Goal: Information Seeking & Learning: Learn about a topic

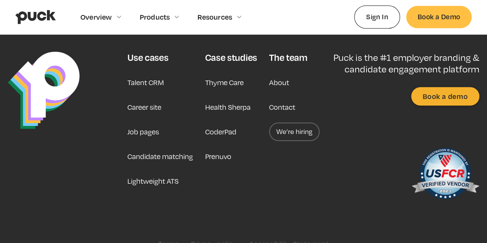
scroll to position [3178, 0]
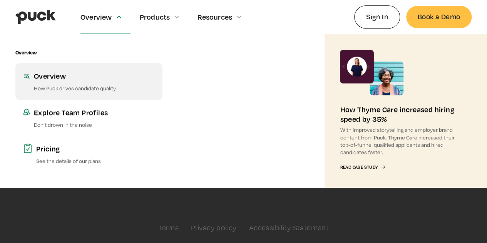
click at [70, 85] on p "How Puck drives candidate quality" at bounding box center [94, 87] width 121 height 7
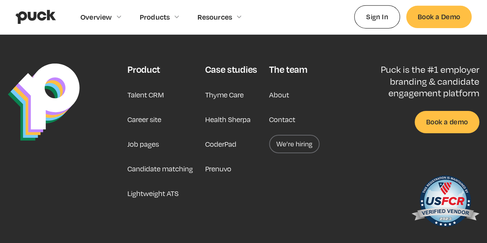
scroll to position [1299, 0]
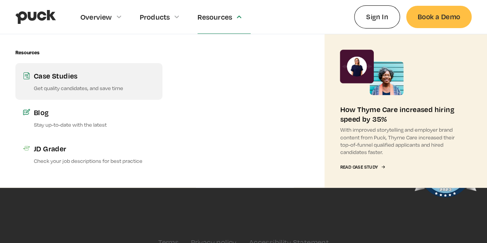
click at [101, 73] on div "Case Studies" at bounding box center [94, 76] width 121 height 10
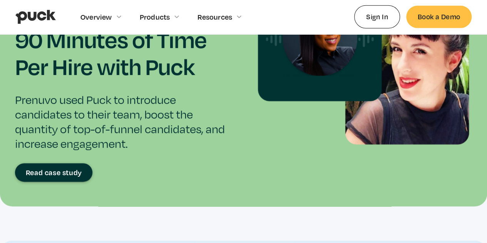
scroll to position [1231, 0]
